Goal: Communication & Community: Answer question/provide support

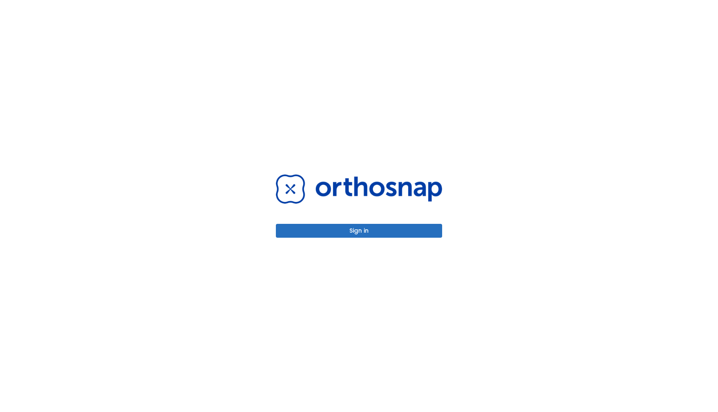
click at [287, 233] on button "Sign in" at bounding box center [359, 231] width 166 height 14
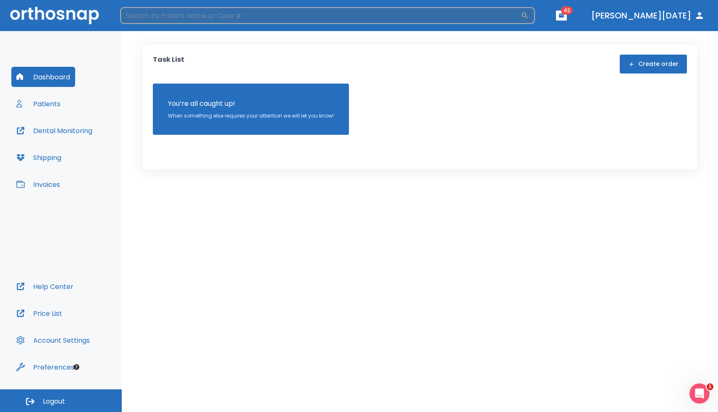
click at [165, 15] on input "search" at bounding box center [320, 15] width 400 height 17
type input "alej"
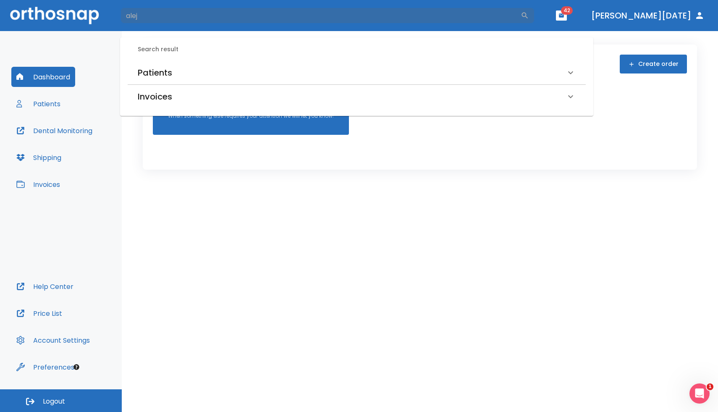
click at [156, 68] on h6 "Patients" at bounding box center [155, 72] width 34 height 13
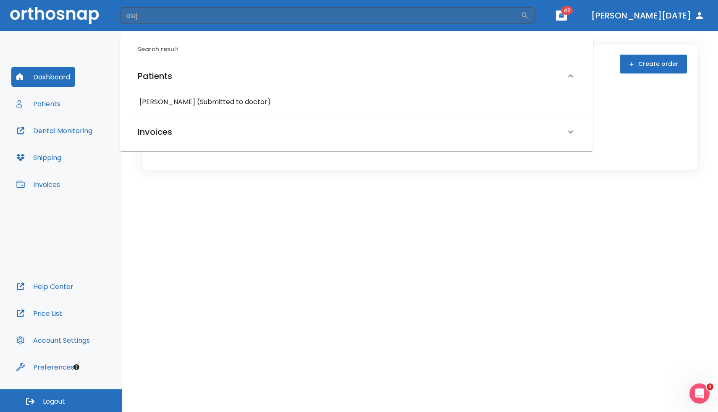
click at [162, 99] on h6 "[PERSON_NAME] (Submitted to doctor)" at bounding box center [356, 102] width 435 height 12
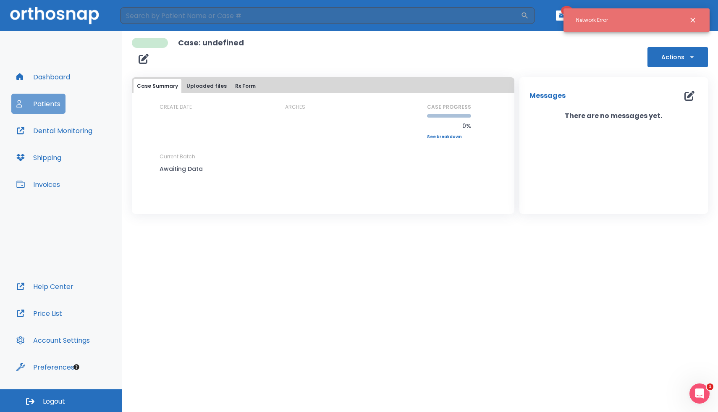
click at [40, 102] on button "Patients" at bounding box center [38, 104] width 54 height 20
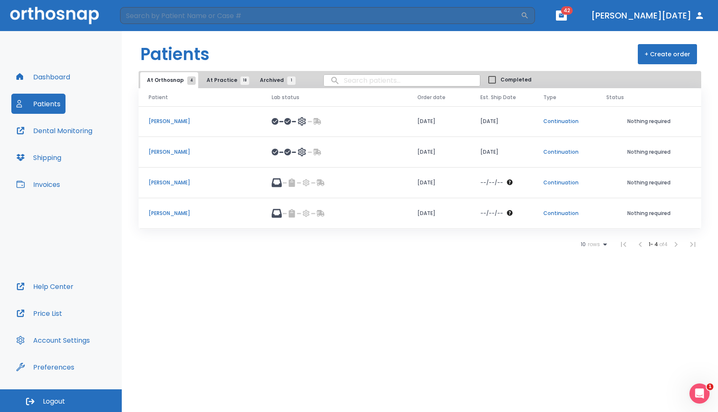
click at [241, 81] on span "18" at bounding box center [245, 80] width 9 height 8
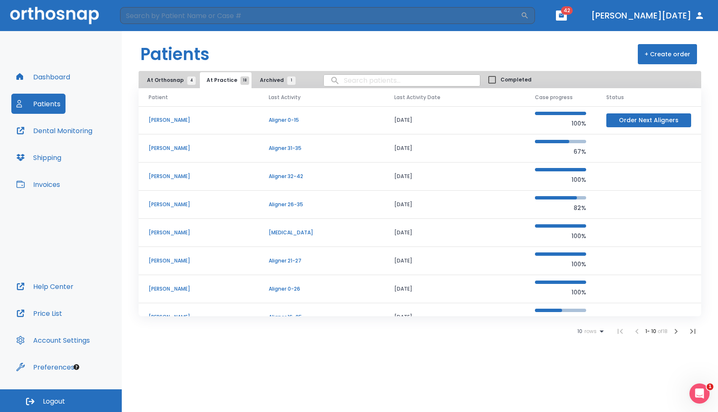
click at [380, 82] on input "search" at bounding box center [402, 80] width 156 height 16
type input "alej"
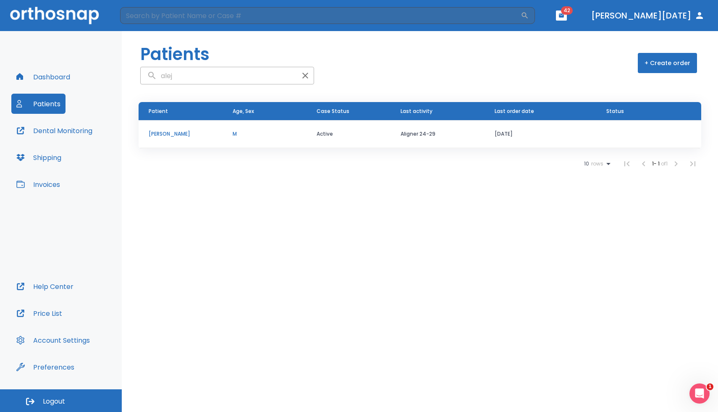
click at [184, 136] on p "[PERSON_NAME]" at bounding box center [181, 134] width 64 height 8
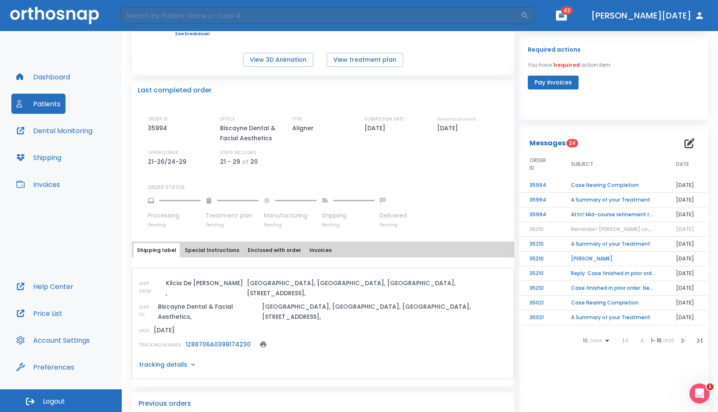
scroll to position [153, 0]
click at [225, 339] on link "1Z88706A0399174230" at bounding box center [218, 343] width 65 height 8
click at [221, 24] on input "search" at bounding box center [320, 15] width 400 height 17
type input "viss"
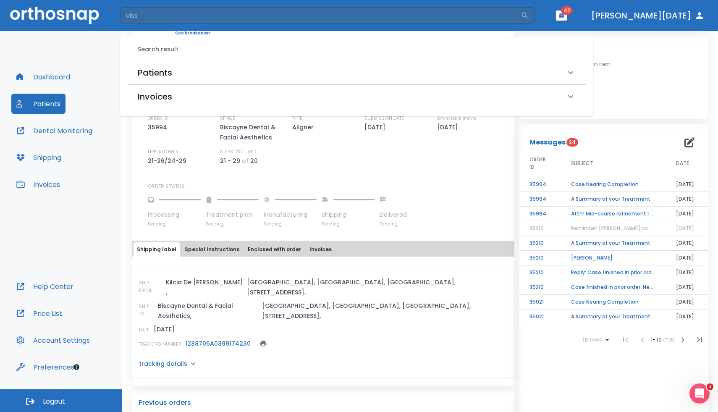
click at [162, 72] on h6 "Patients" at bounding box center [155, 72] width 34 height 13
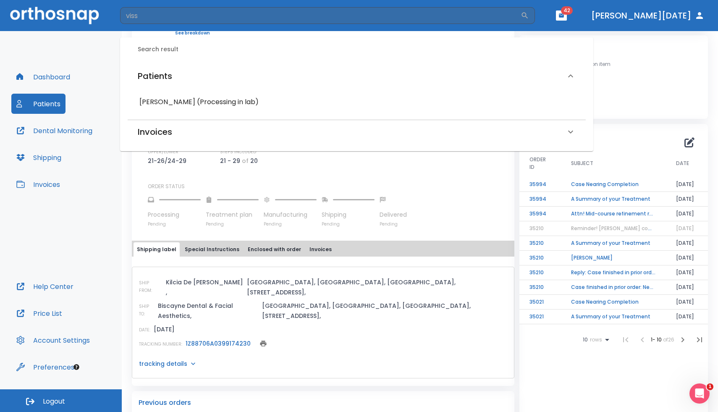
click at [161, 103] on h6 "[PERSON_NAME] (Processing in lab)" at bounding box center [356, 102] width 435 height 12
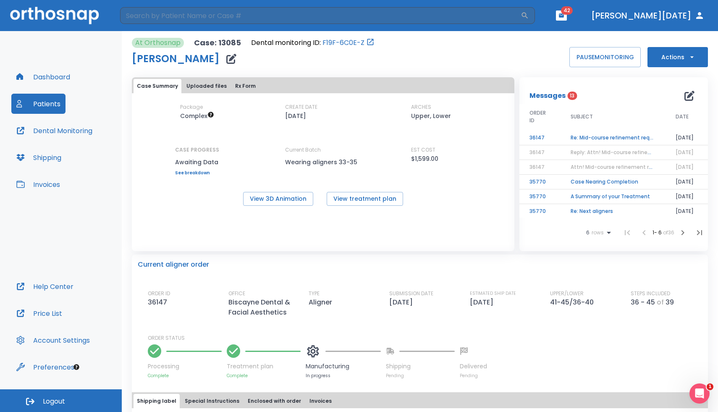
scroll to position [1, 0]
click at [576, 136] on td "Re: Mid-course refinement required" at bounding box center [612, 137] width 105 height 15
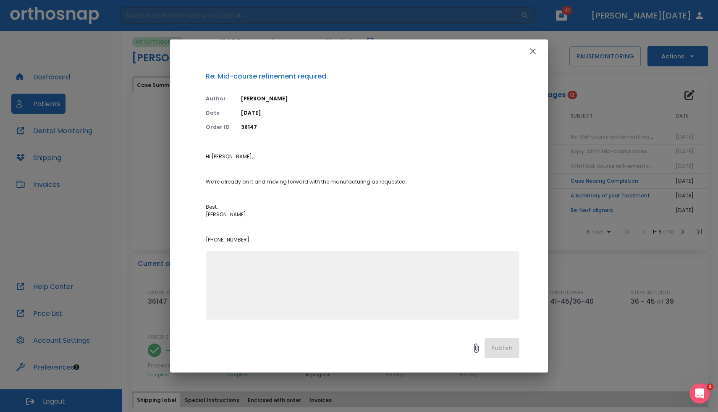
click at [318, 282] on textarea at bounding box center [363, 289] width 304 height 58
type textarea "when will they ship?"
click at [503, 351] on button "Publish" at bounding box center [501, 348] width 35 height 20
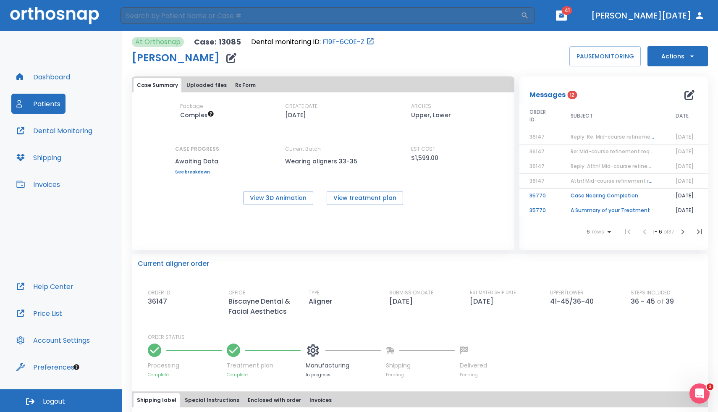
click at [58, 80] on button "Dashboard" at bounding box center [43, 77] width 64 height 20
